Goal: Information Seeking & Learning: Learn about a topic

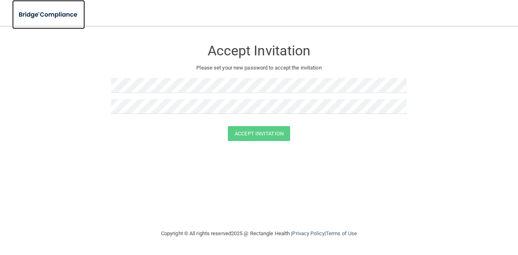
click at [52, 13] on img at bounding box center [48, 14] width 73 height 17
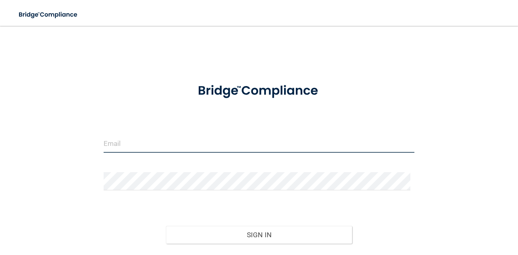
click at [114, 138] on input "email" at bounding box center [259, 144] width 311 height 18
type input "[EMAIL_ADDRESS][DOMAIN_NAME]"
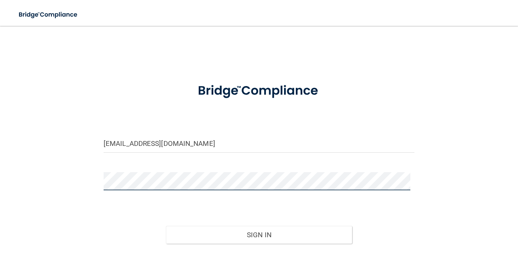
click at [166, 226] on button "Sign In" at bounding box center [259, 235] width 187 height 18
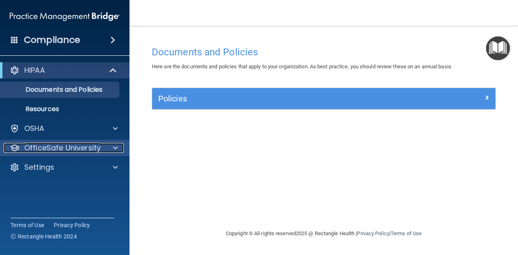
click at [74, 147] on p "OfficeSafe University" at bounding box center [62, 148] width 77 height 10
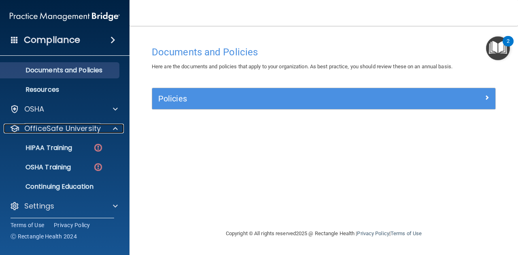
scroll to position [22, 0]
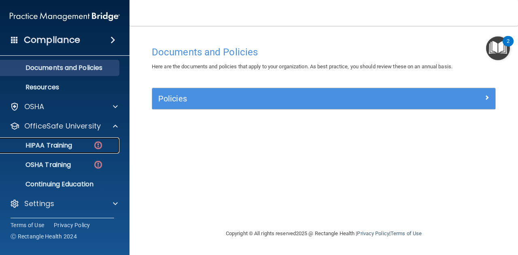
click at [68, 153] on link "HIPAA Training" at bounding box center [56, 146] width 128 height 16
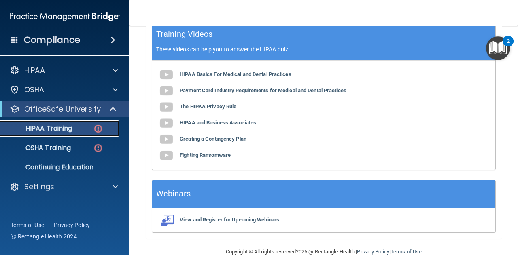
scroll to position [319, 0]
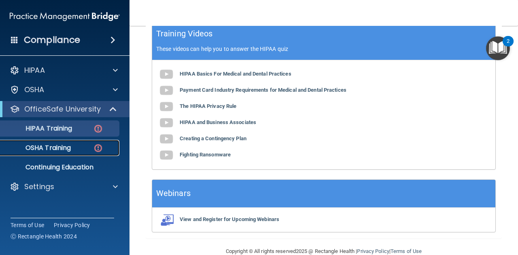
click at [60, 147] on p "OSHA Training" at bounding box center [38, 148] width 66 height 8
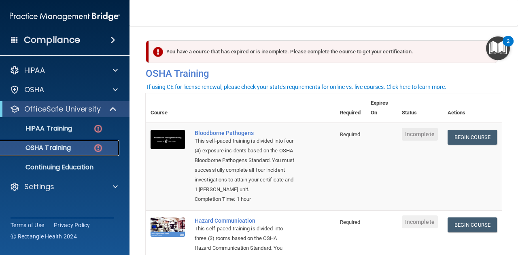
scroll to position [6, 0]
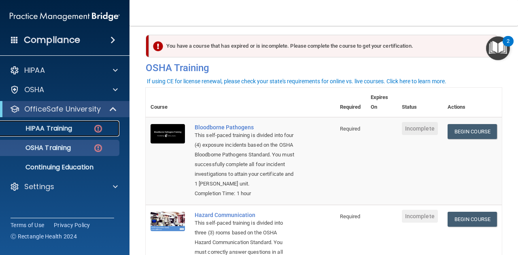
click at [95, 131] on img at bounding box center [98, 129] width 10 height 10
